Goal: Understand process/instructions: Learn how to perform a task or action

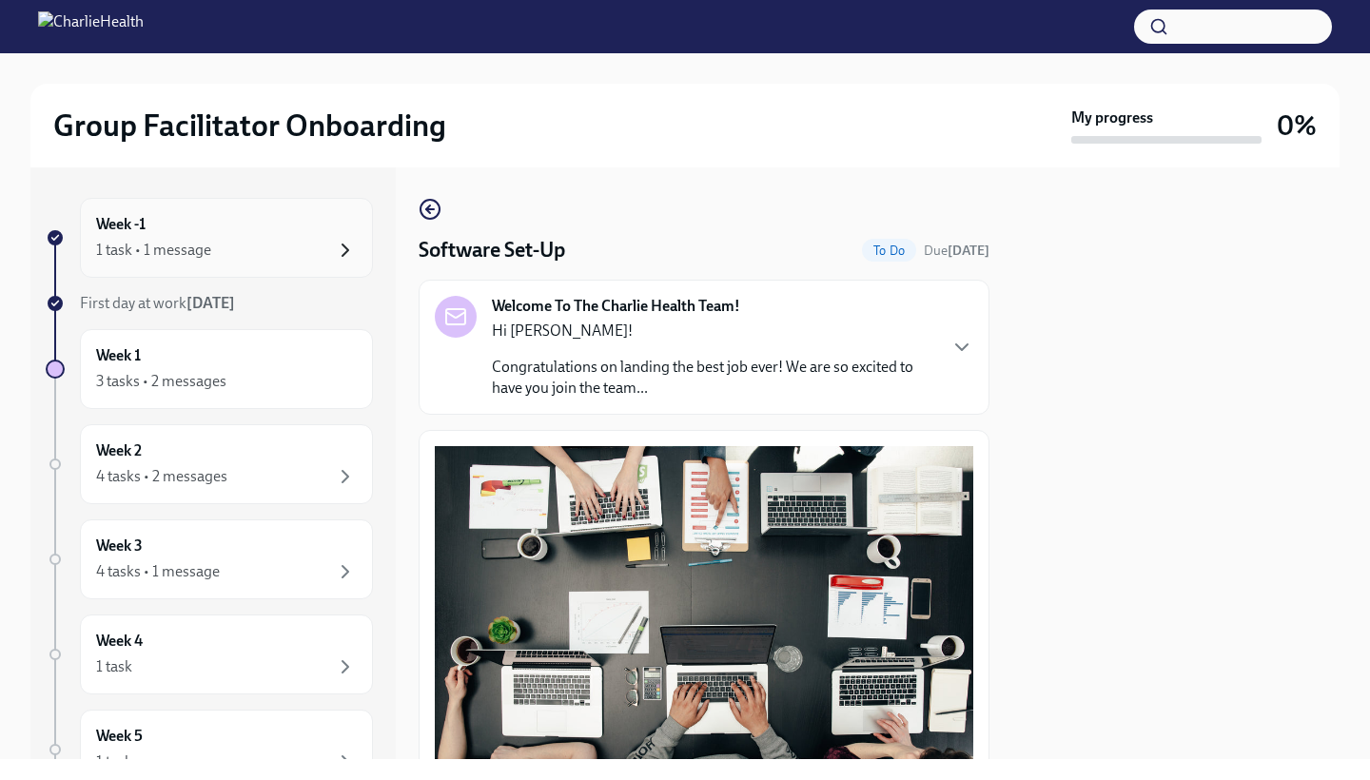
click at [339, 239] on icon "button" at bounding box center [345, 250] width 23 height 23
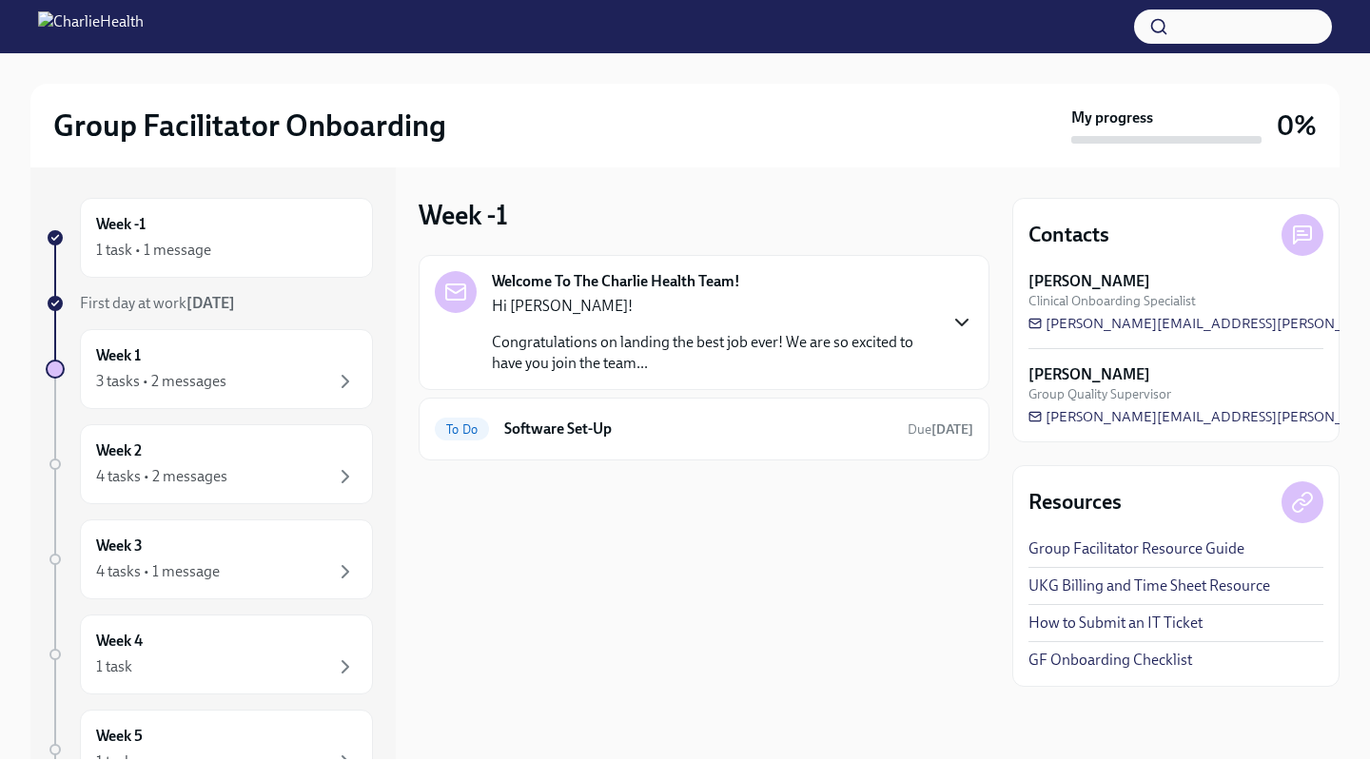
click at [965, 322] on icon "button" at bounding box center [961, 323] width 11 height 6
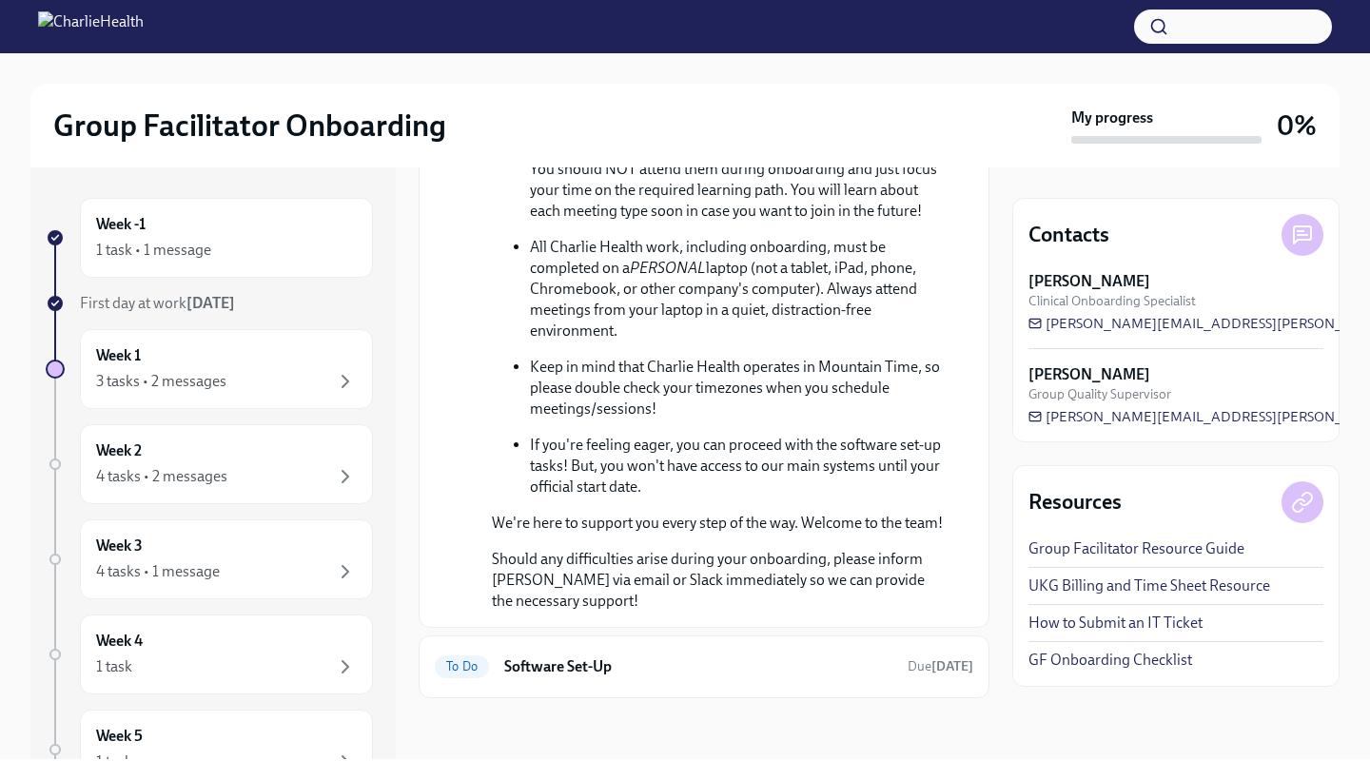
scroll to position [867, 0]
click at [553, 673] on h6 "Software Set-Up" at bounding box center [698, 666] width 388 height 21
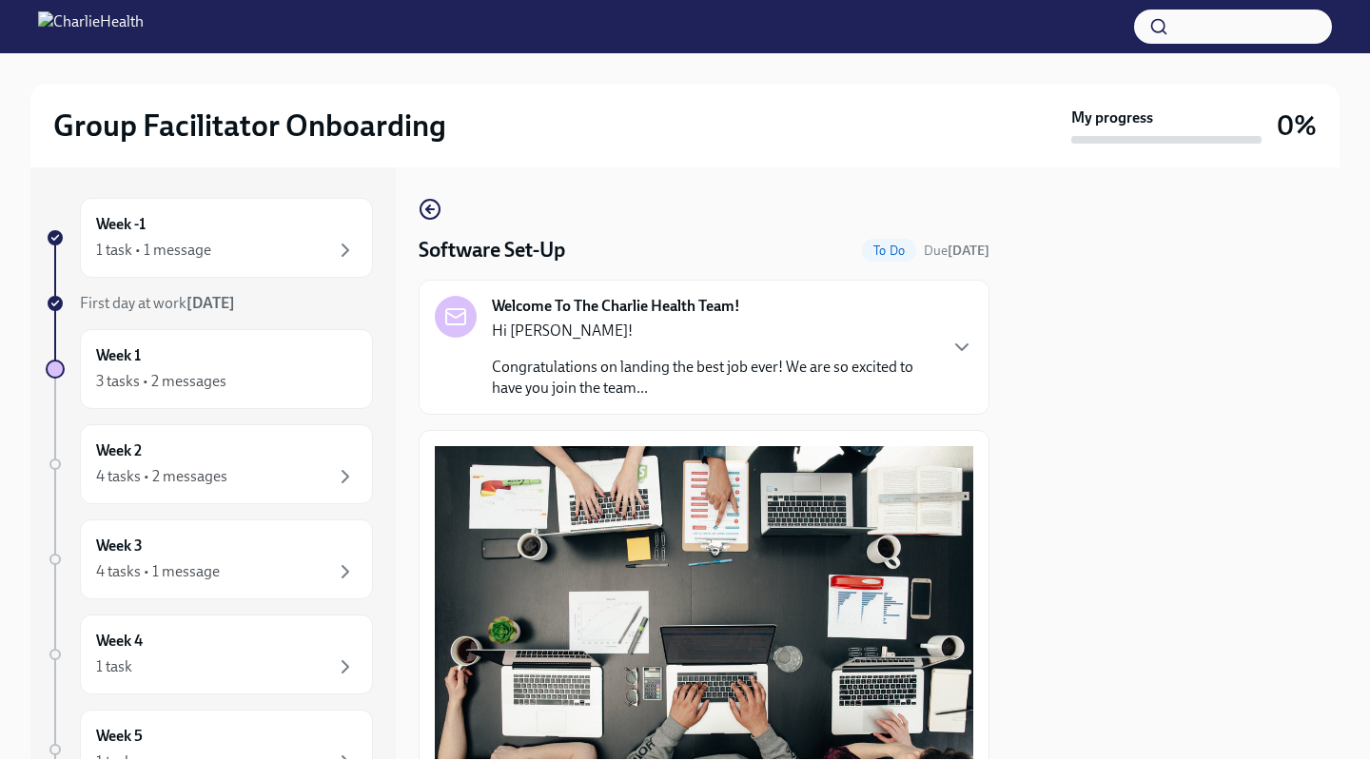
click at [1052, 525] on div at bounding box center [1175, 463] width 327 height 592
click at [717, 219] on div "Software Set-Up To Do Due [DATE] Welcome To The Charlie Health Team! Hi [PERSON…" at bounding box center [704, 671] width 571 height 947
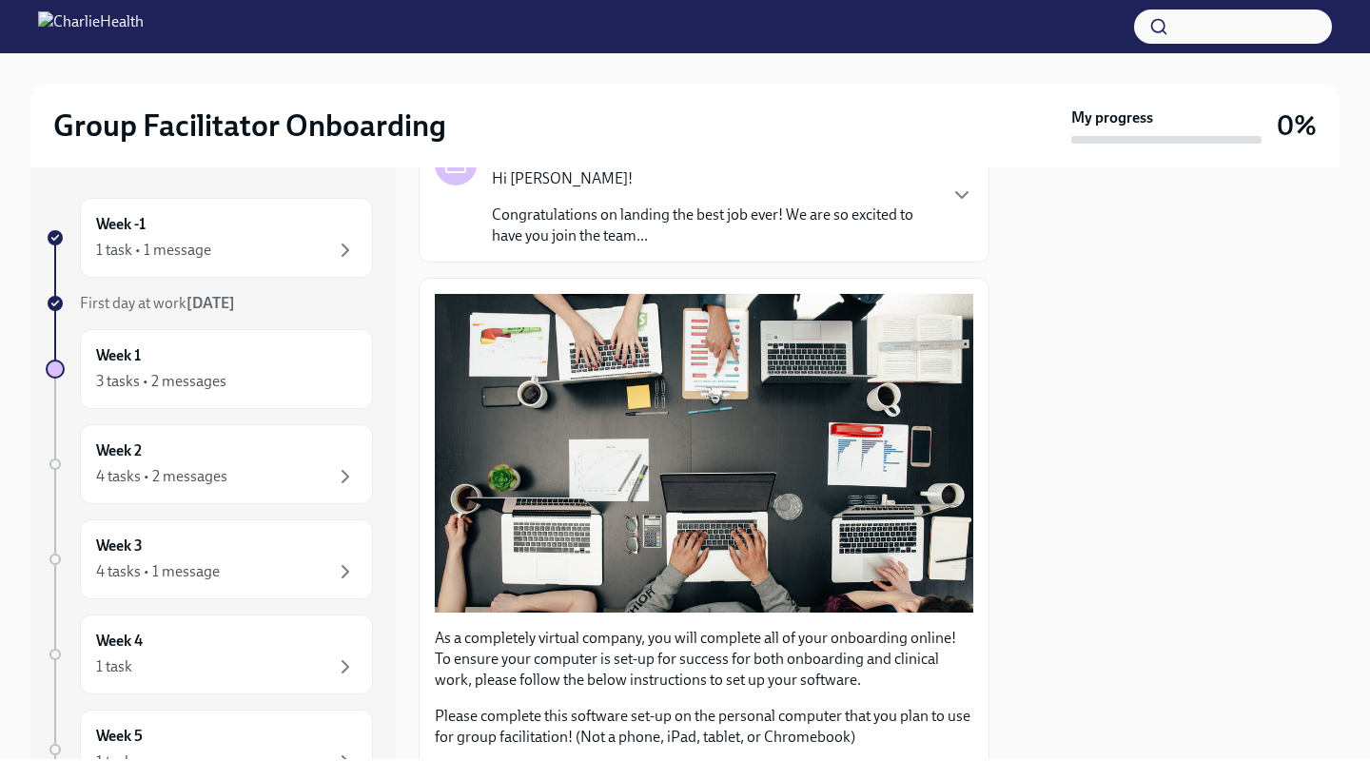
scroll to position [266, 0]
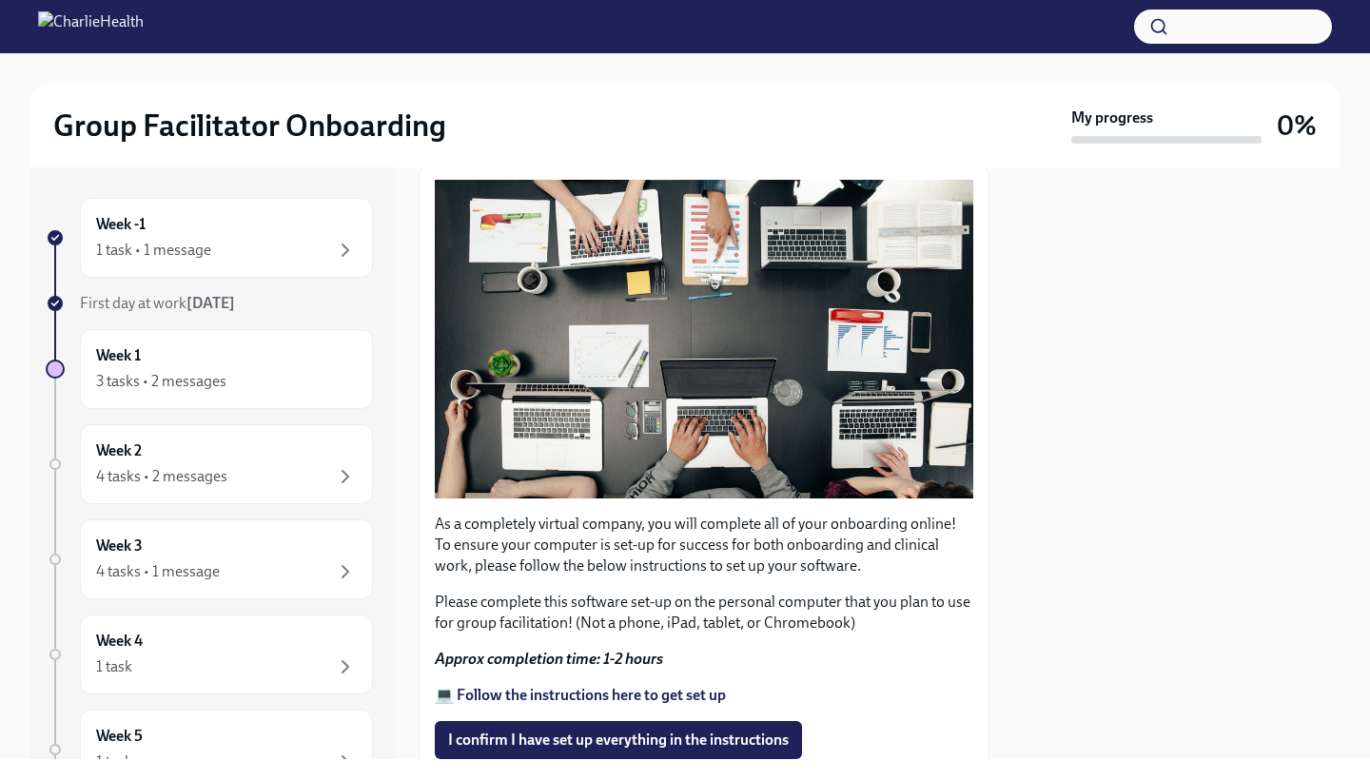
click at [555, 697] on strong "💻 Follow the instructions here to get set up" at bounding box center [580, 695] width 291 height 18
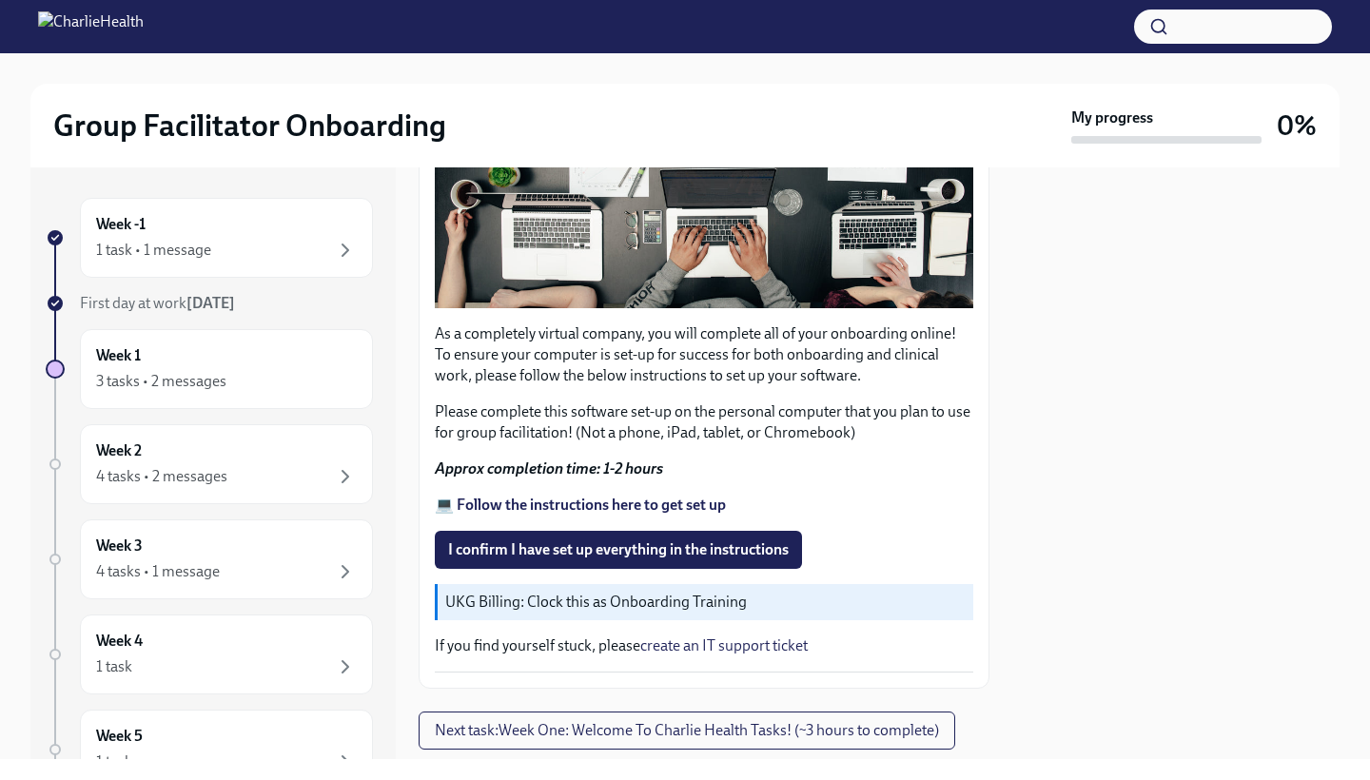
scroll to position [495, 0]
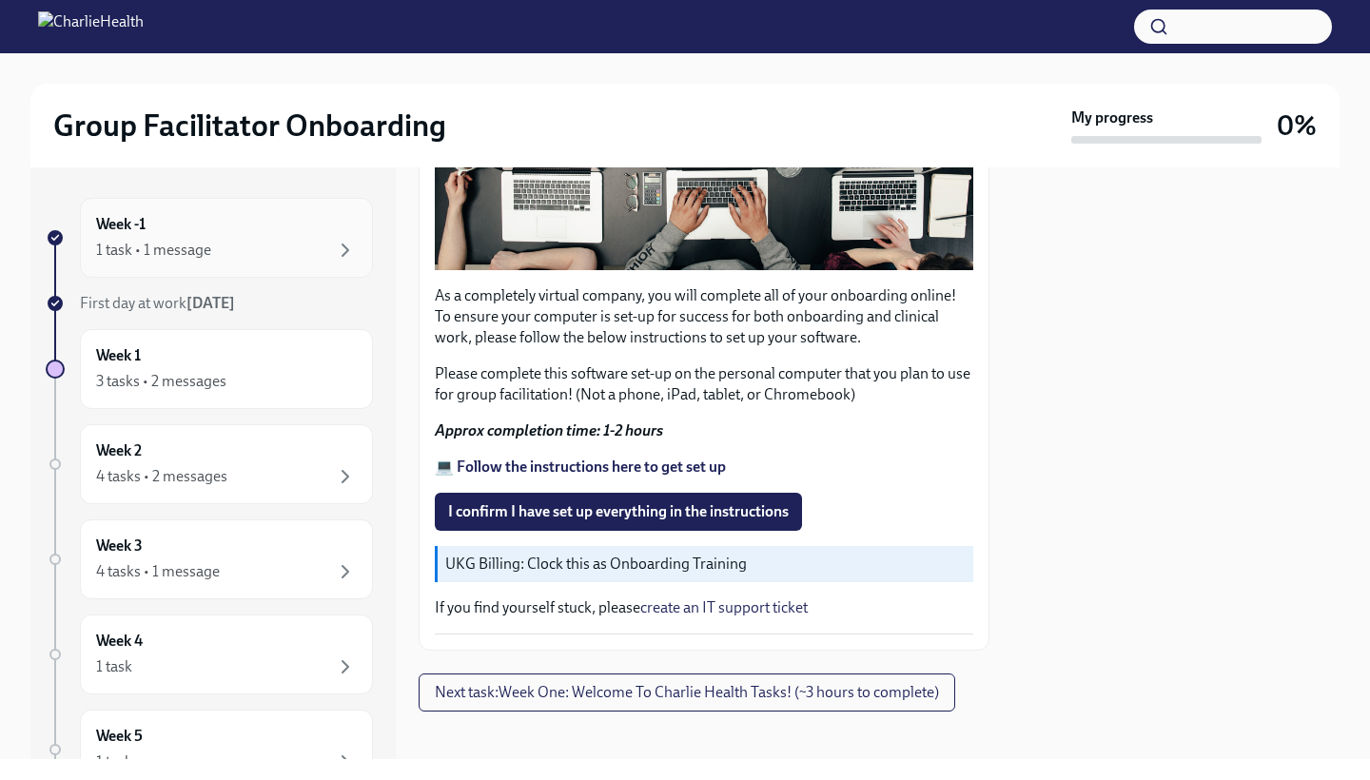
click at [307, 246] on div "1 task • 1 message" at bounding box center [226, 250] width 261 height 23
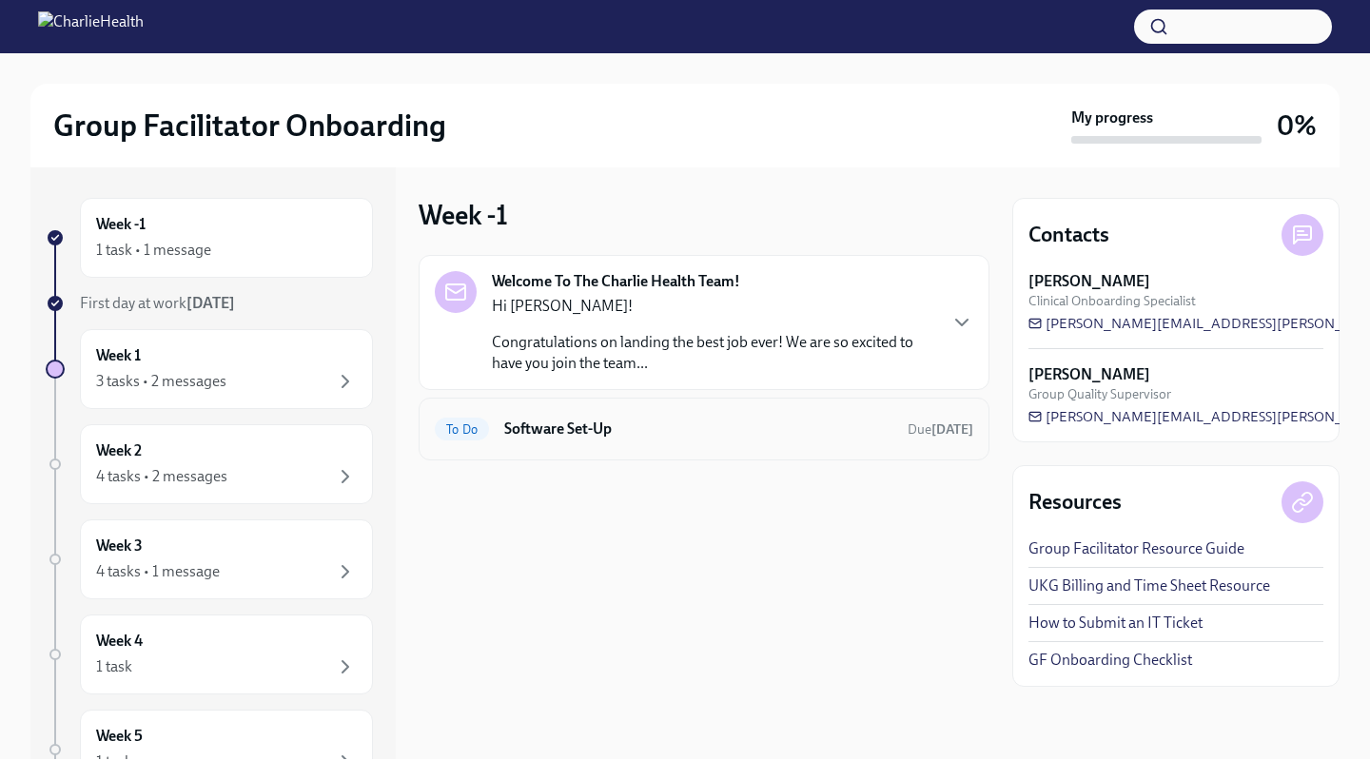
click at [561, 434] on h6 "Software Set-Up" at bounding box center [698, 429] width 388 height 21
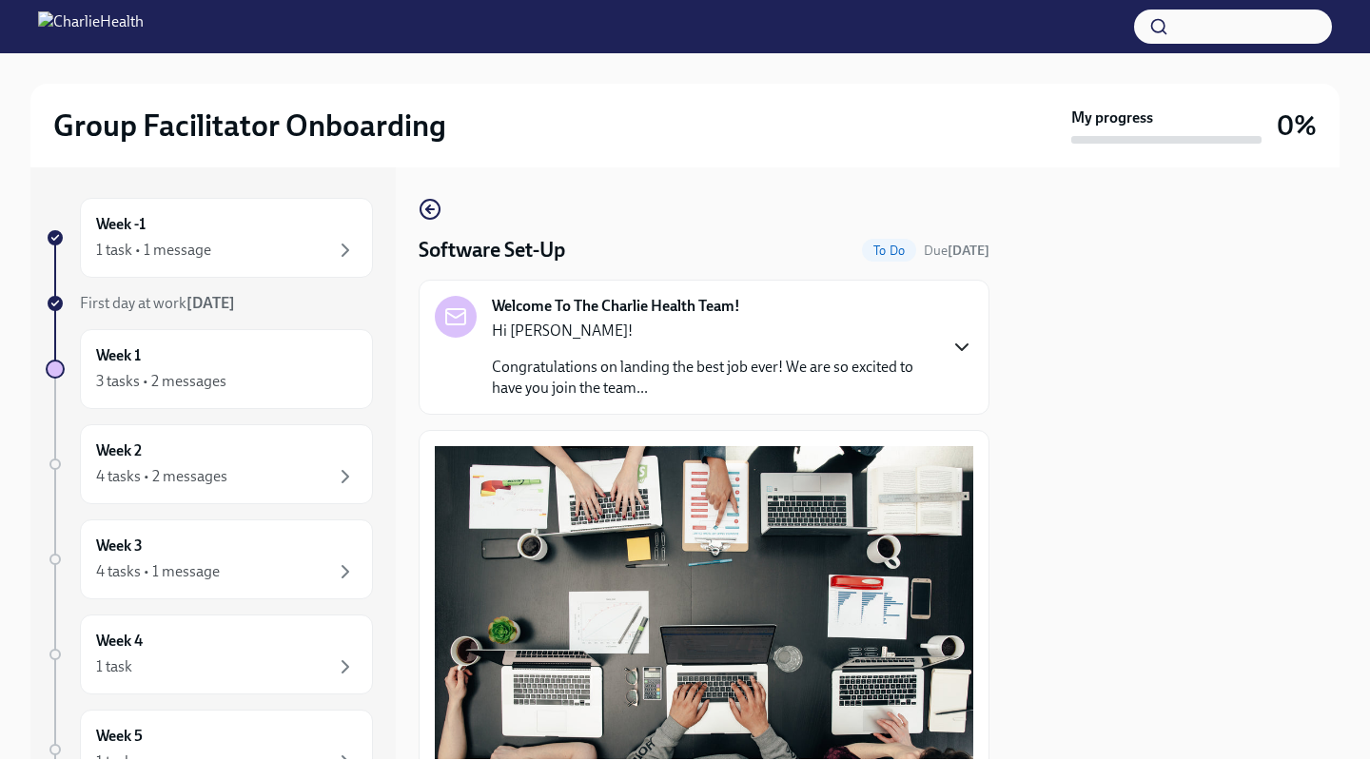
click at [966, 351] on icon "button" at bounding box center [961, 347] width 23 height 23
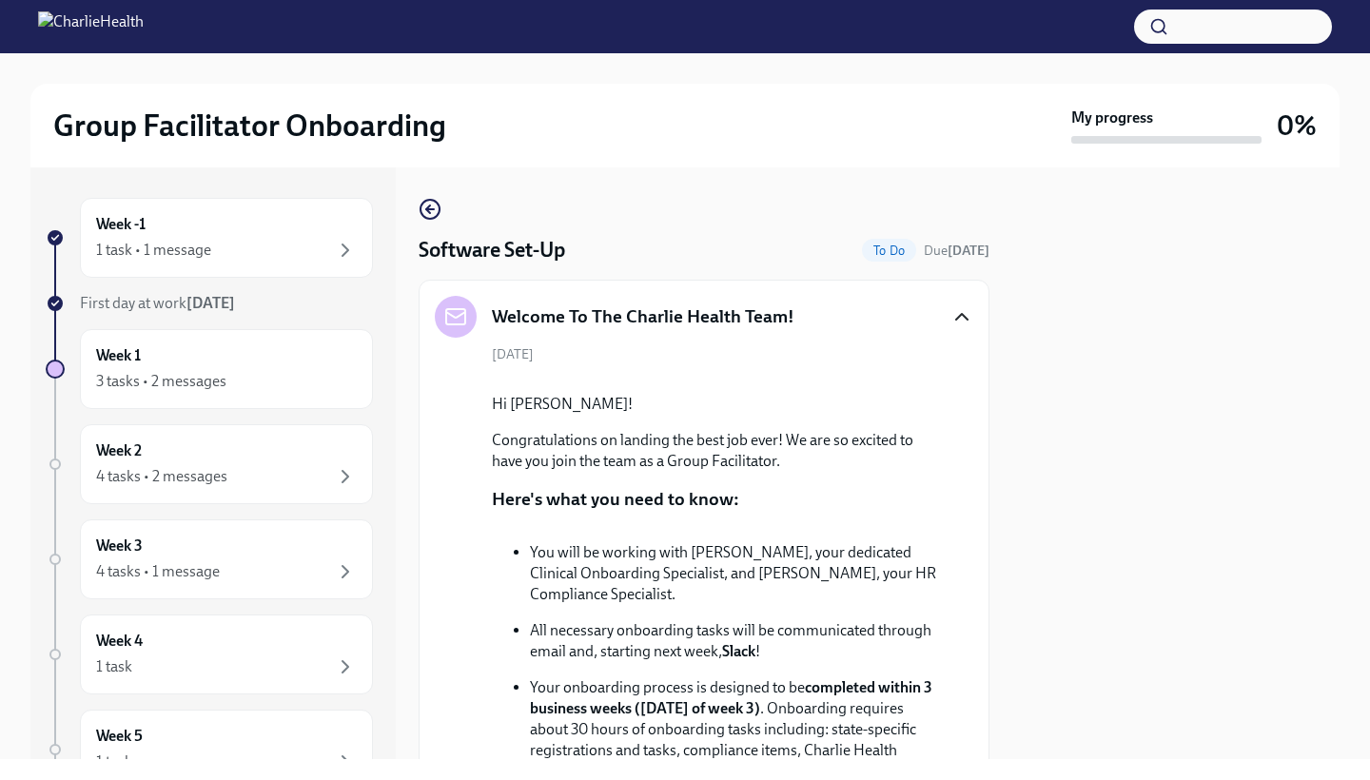
click at [1158, 366] on div at bounding box center [1175, 463] width 327 height 592
click at [1260, 532] on div at bounding box center [1175, 463] width 327 height 592
click at [708, 261] on div "Software Set-Up To Do Due [DATE]" at bounding box center [704, 250] width 571 height 29
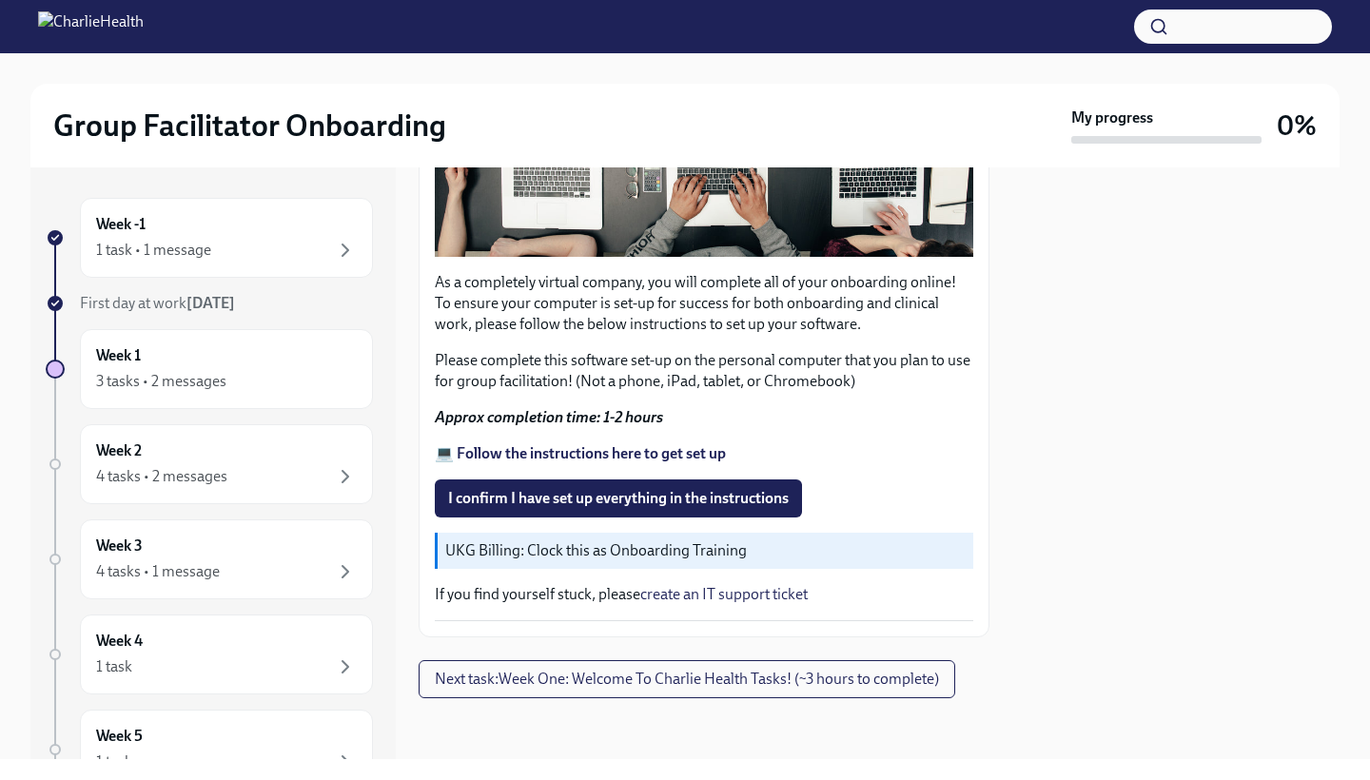
scroll to position [1613, 0]
click at [508, 457] on strong "💻 Follow the instructions here to get set up" at bounding box center [580, 453] width 291 height 18
